Goal: Task Accomplishment & Management: Manage account settings

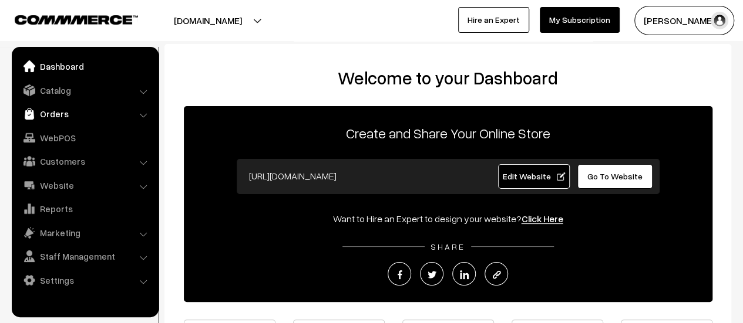
click at [53, 119] on link "Orders" at bounding box center [85, 113] width 140 height 21
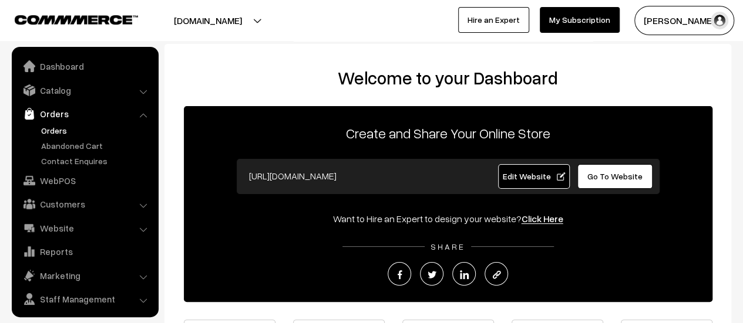
click at [56, 129] on link "Orders" at bounding box center [96, 130] width 116 height 12
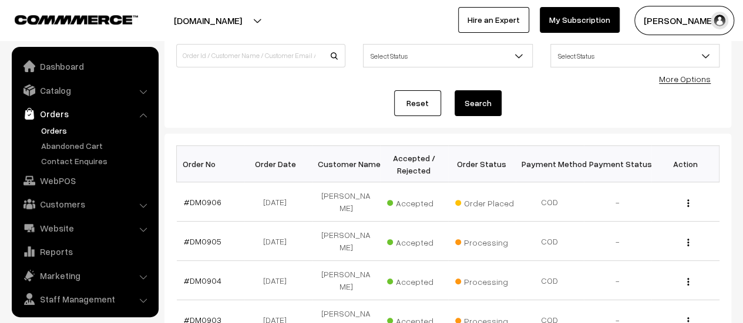
scroll to position [27, 0]
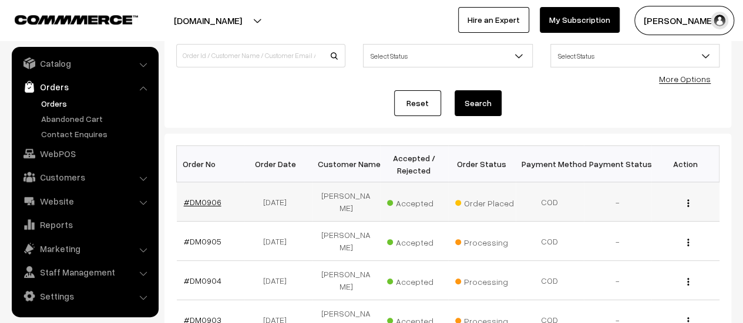
click at [201, 200] on link "#DM0906" at bounding box center [203, 202] width 38 height 10
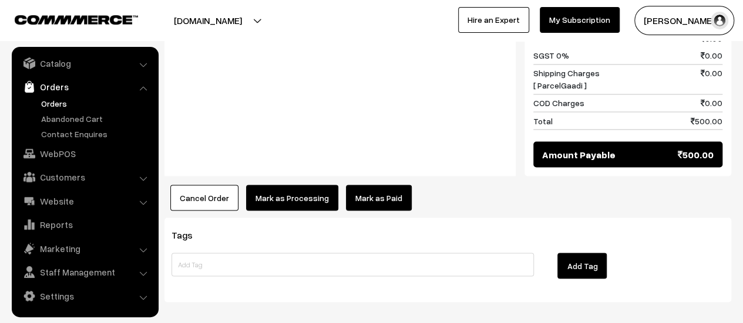
scroll to position [1004, 0]
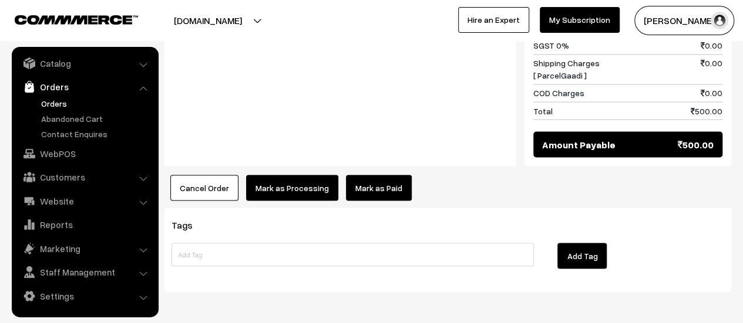
click at [275, 175] on button "Mark as Processing" at bounding box center [292, 188] width 92 height 26
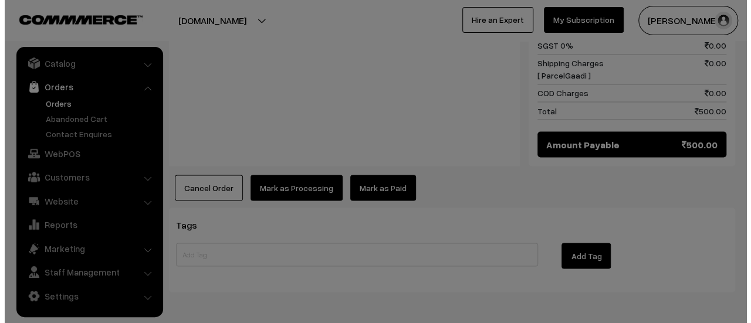
scroll to position [1006, 0]
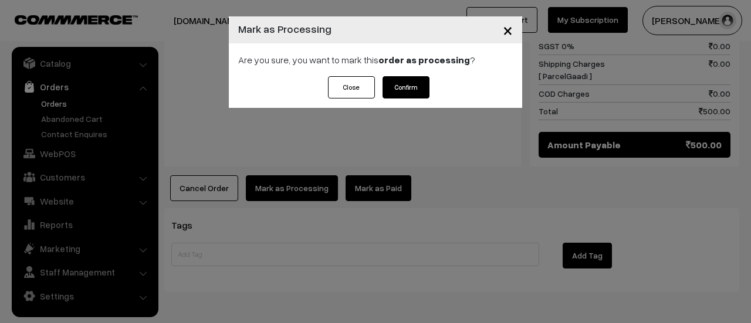
click at [404, 87] on button "Confirm" at bounding box center [406, 87] width 47 height 22
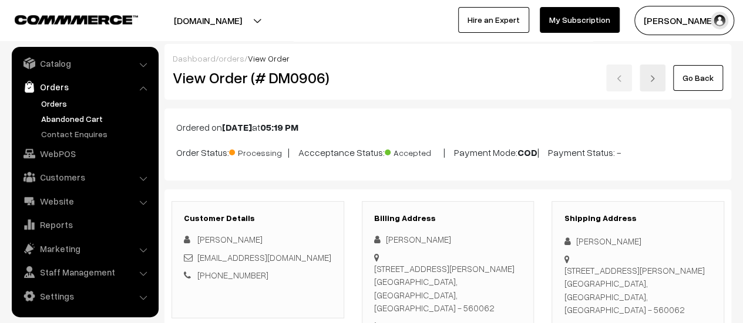
click at [56, 118] on link "Abandoned Cart" at bounding box center [96, 119] width 116 height 12
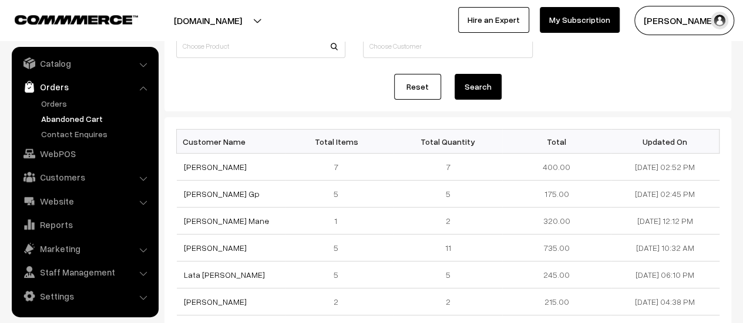
scroll to position [105, 0]
